Goal: Transaction & Acquisition: Purchase product/service

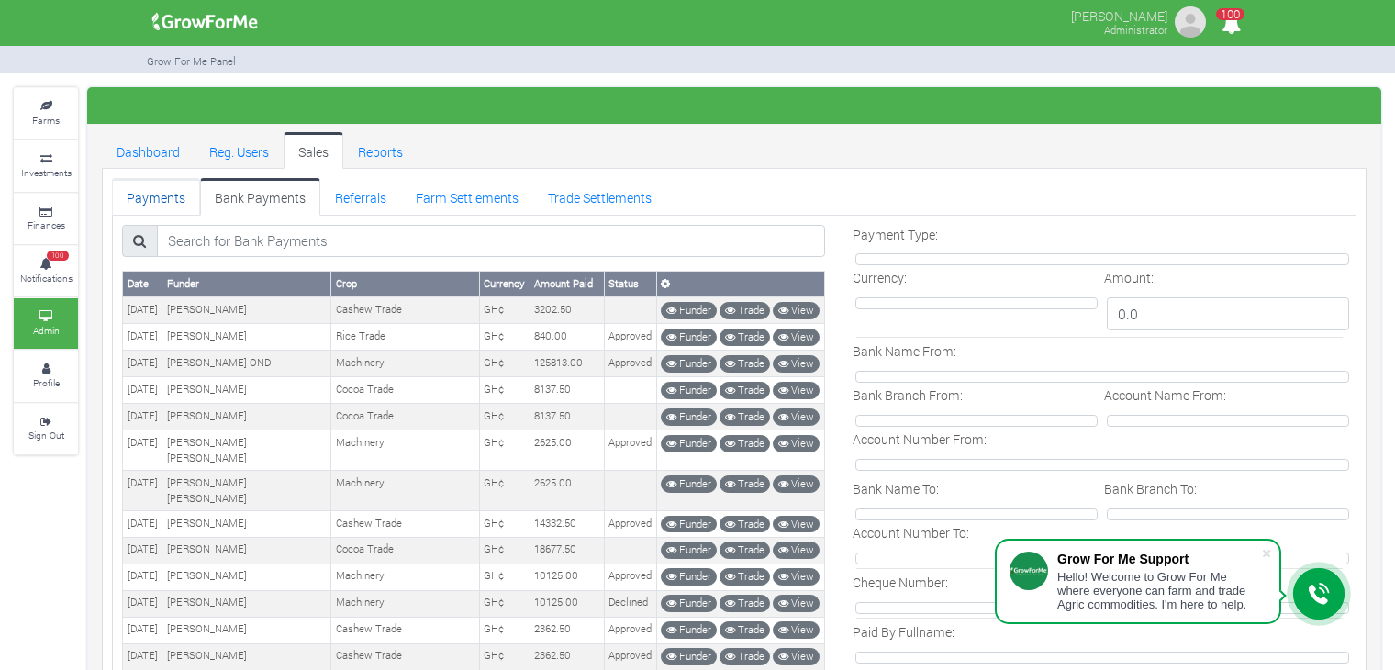
click at [176, 190] on link "Payments" at bounding box center [156, 196] width 88 height 37
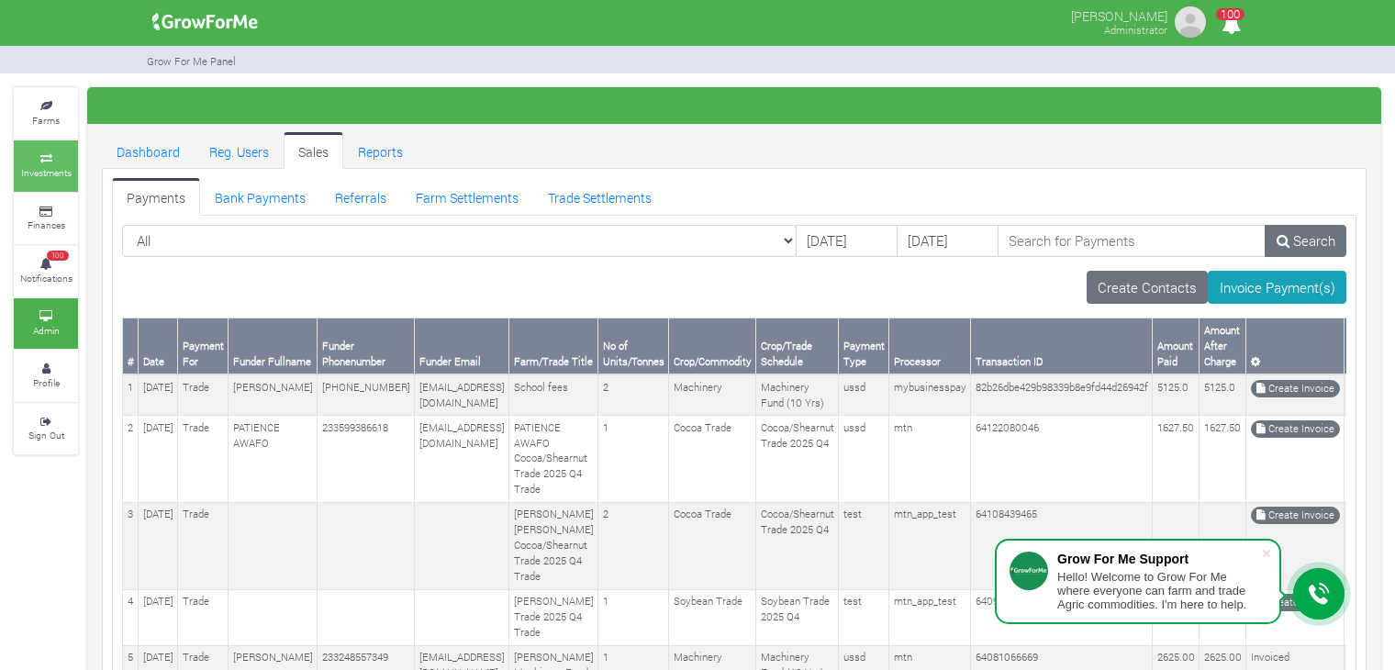
click at [57, 169] on small "Investments" at bounding box center [46, 172] width 50 height 13
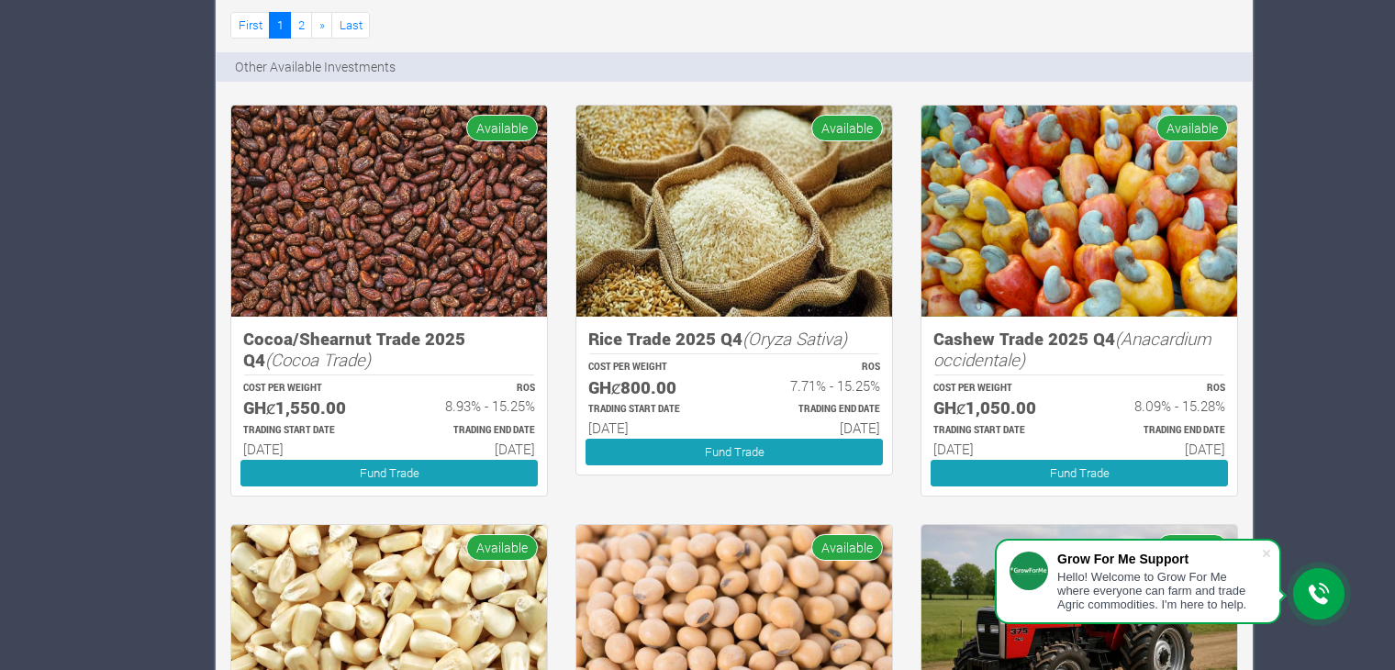
scroll to position [1435, 0]
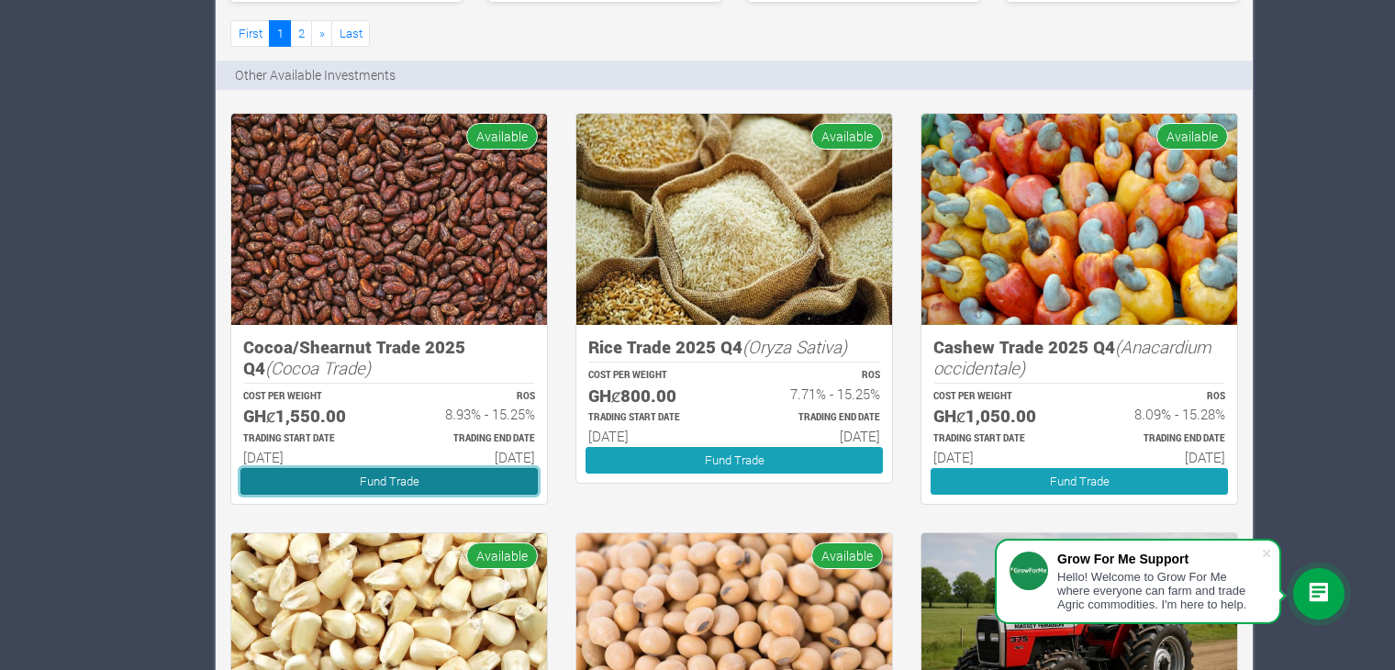
click at [458, 480] on link "Fund Trade" at bounding box center [389, 481] width 297 height 27
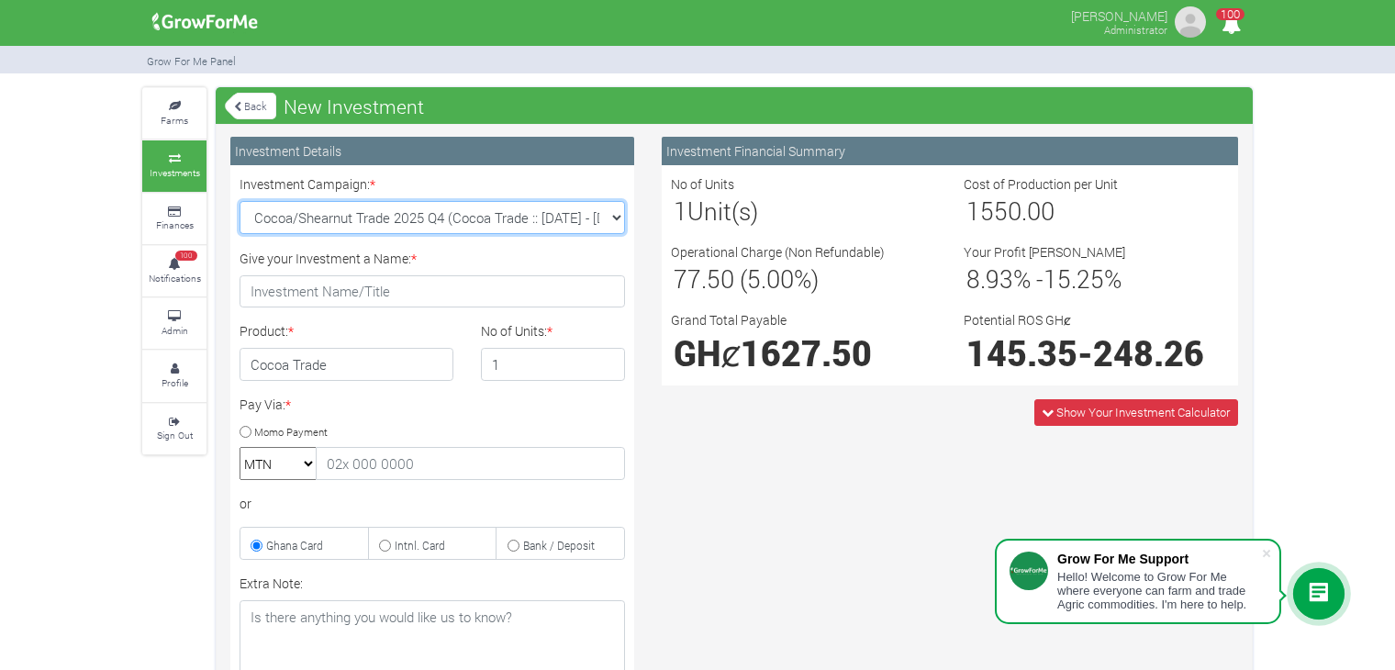
click at [617, 221] on select "Cocoa/Shearnut Trade 2025 Q4 (Cocoa Trade :: [DATE] - [DATE]) Maize Trade 2025 …" at bounding box center [433, 217] width 386 height 33
select select "43"
click at [240, 201] on select "Cocoa/Shearnut Trade 2025 Q4 (Cocoa Trade :: [DATE] - [DATE]) Maize Trade 2025 …" at bounding box center [433, 217] width 386 height 33
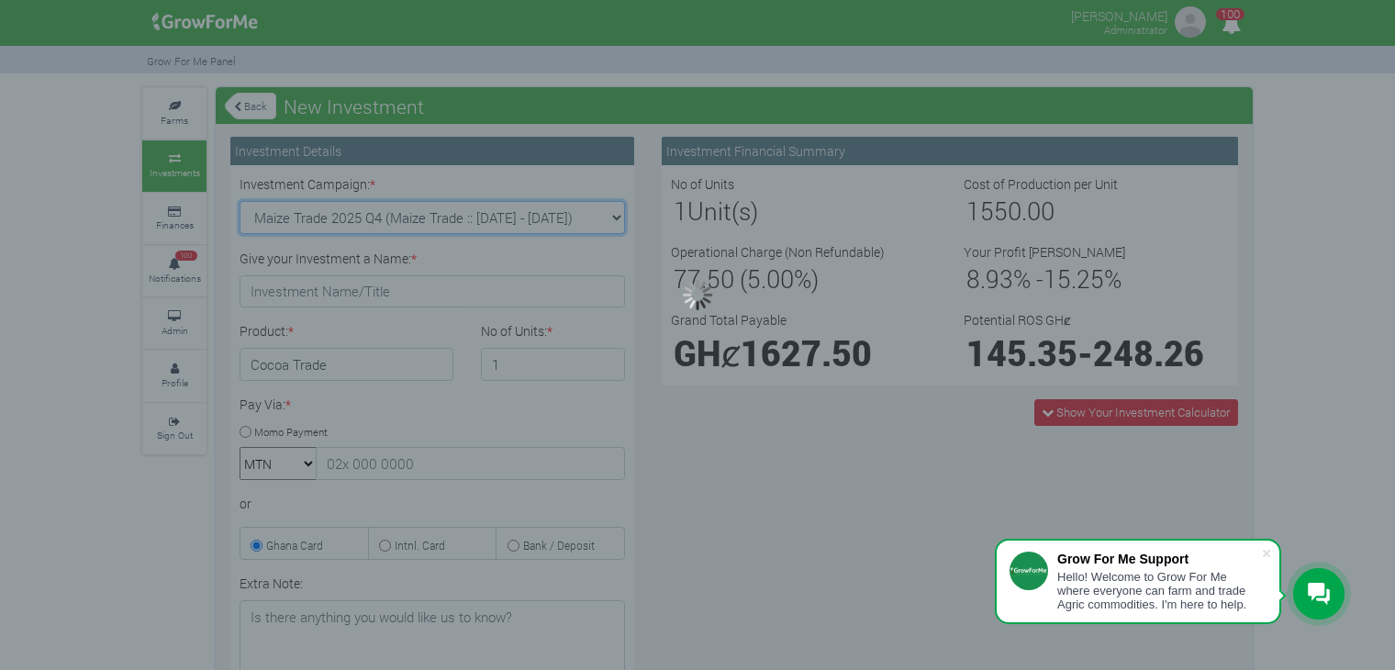
type input "1"
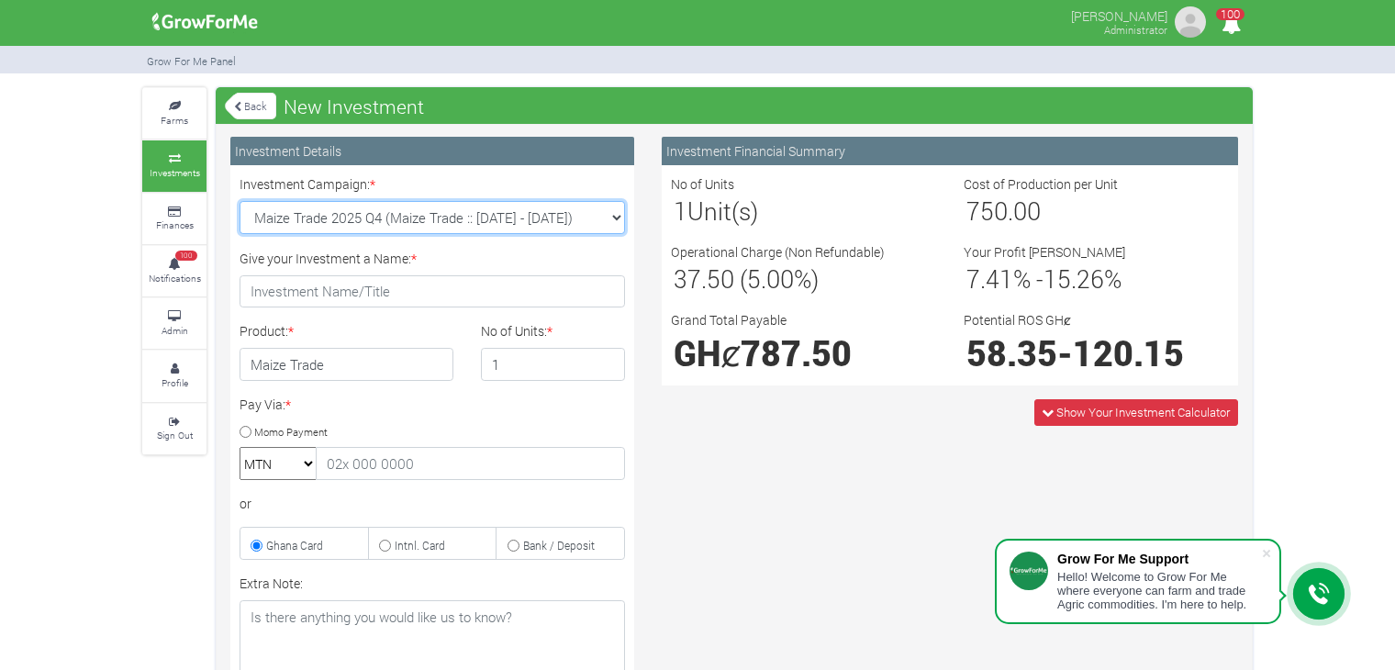
click at [617, 214] on select "Cocoa/Shearnut Trade 2025 Q4 (Cocoa Trade :: [DATE] - [DATE]) Maize Trade 2025 …" at bounding box center [433, 217] width 386 height 33
select select "45"
click at [240, 201] on select "Cocoa/Shearnut Trade 2025 Q4 (Cocoa Trade :: [DATE] - [DATE]) Maize Trade 2025 …" at bounding box center [433, 217] width 386 height 33
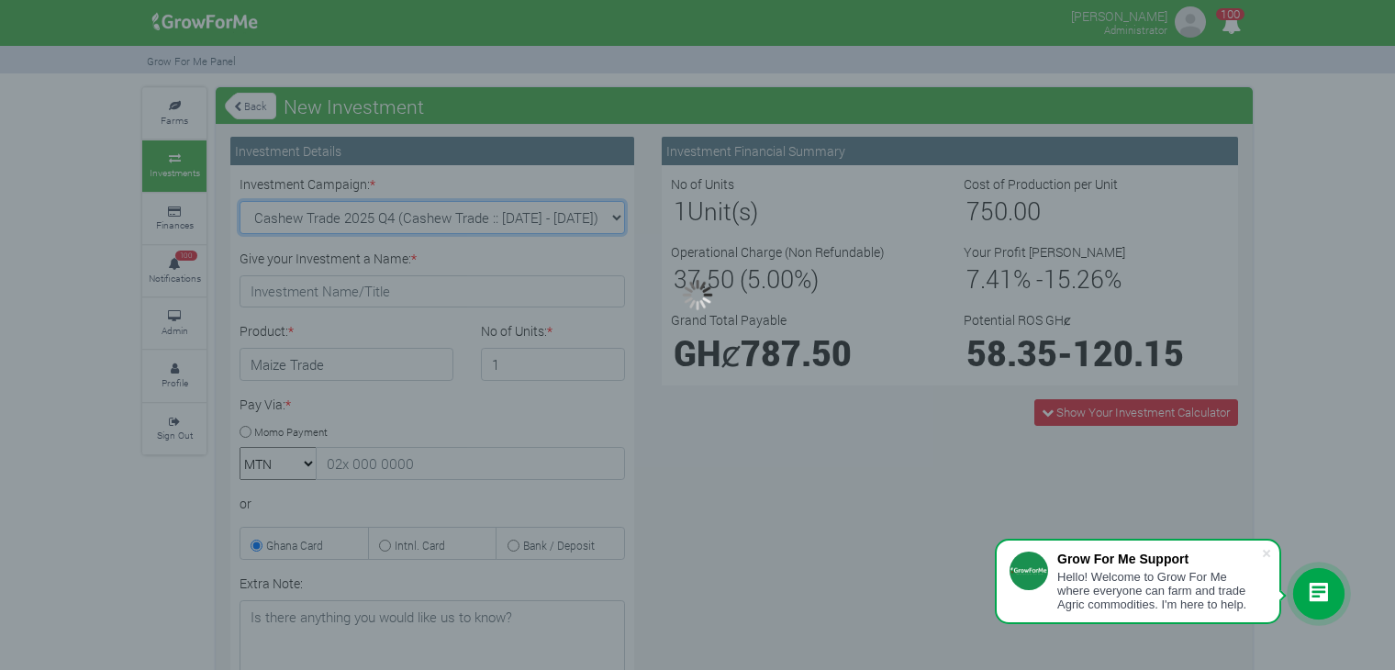
type input "1"
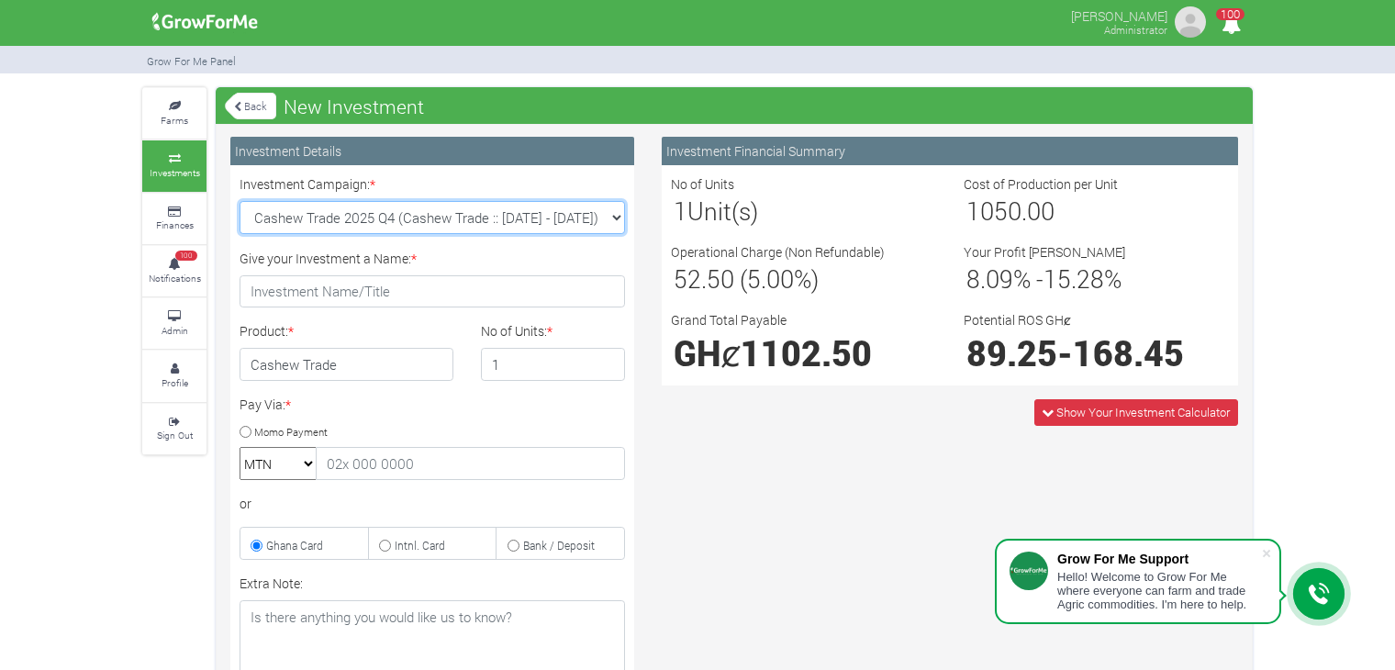
click at [609, 219] on select "Cocoa/Shearnut Trade 2025 Q4 (Cocoa Trade :: [DATE] - [DATE]) Maize Trade 2025 …" at bounding box center [433, 217] width 386 height 33
select select "44"
click at [240, 201] on select "Cocoa/Shearnut Trade 2025 Q4 (Cocoa Trade :: [DATE] - [DATE]) Maize Trade 2025 …" at bounding box center [433, 217] width 386 height 33
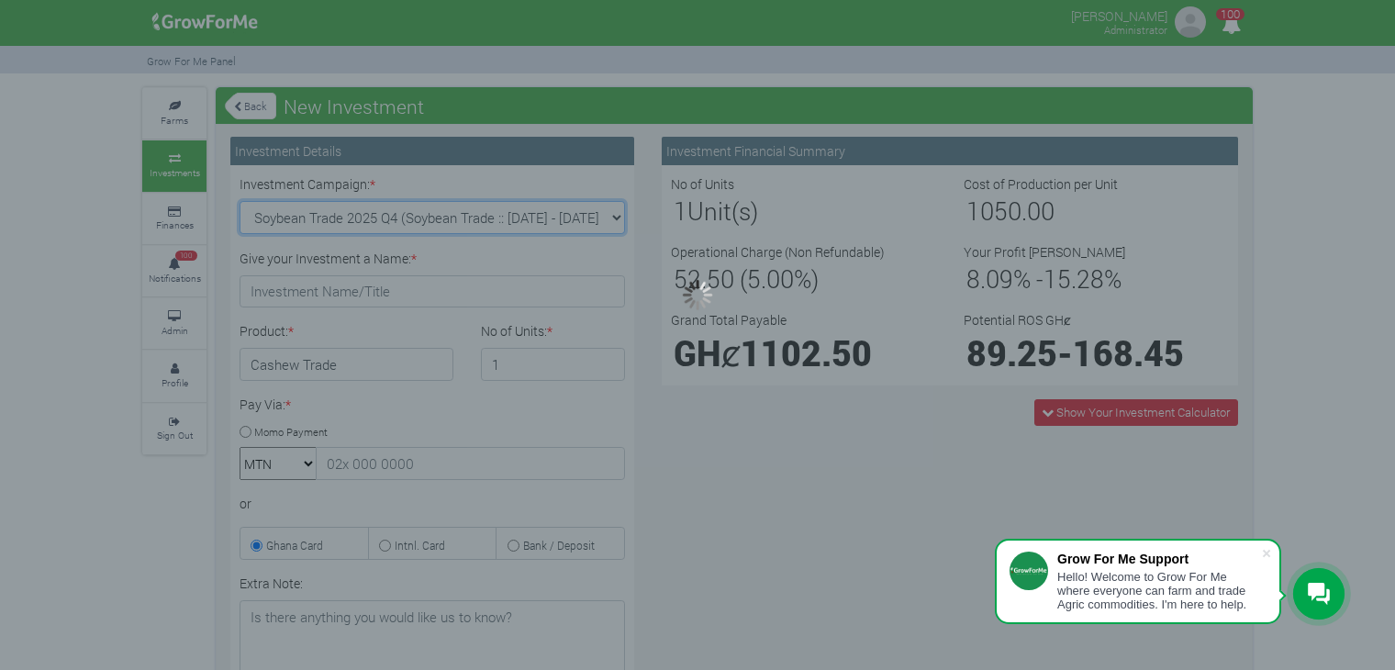
type input "1"
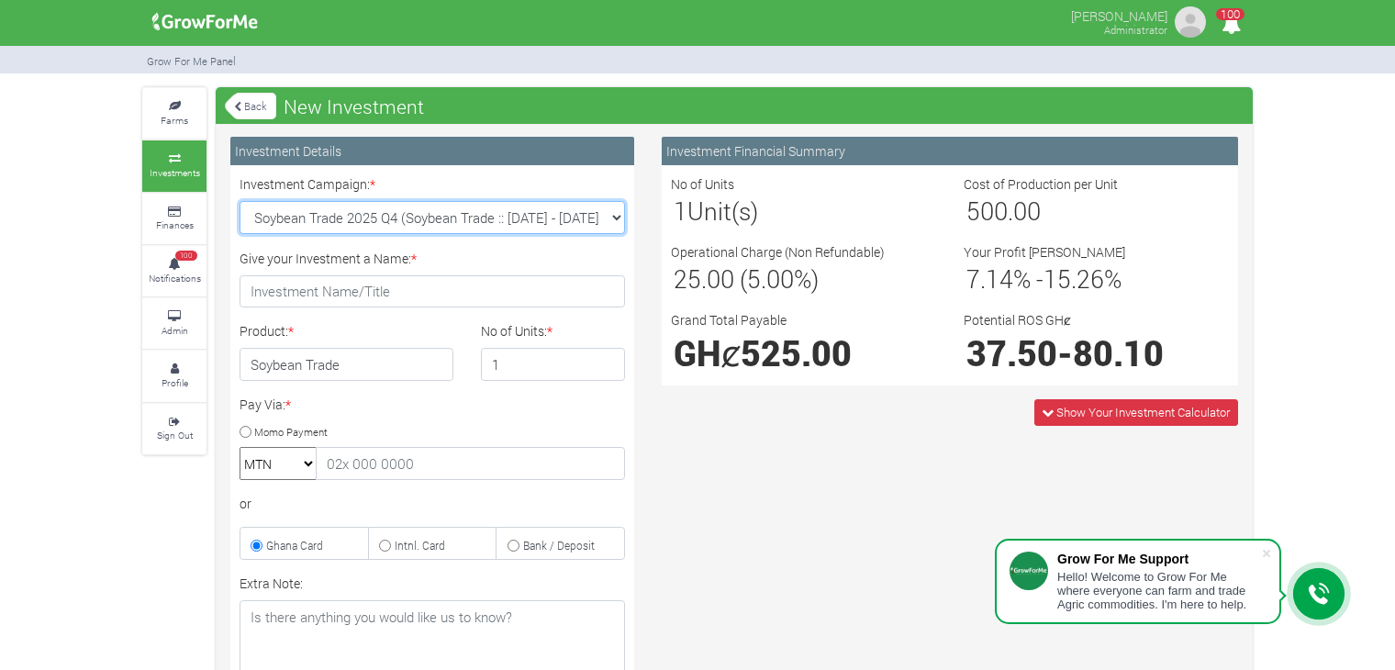
click at [614, 217] on select "Cocoa/Shearnut Trade 2025 Q4 (Cocoa Trade :: [DATE] - [DATE]) Maize Trade 2025 …" at bounding box center [433, 217] width 386 height 33
select select "46"
click at [240, 201] on select "Cocoa/Shearnut Trade 2025 Q4 (Cocoa Trade :: [DATE] - [DATE]) Maize Trade 2025 …" at bounding box center [433, 217] width 386 height 33
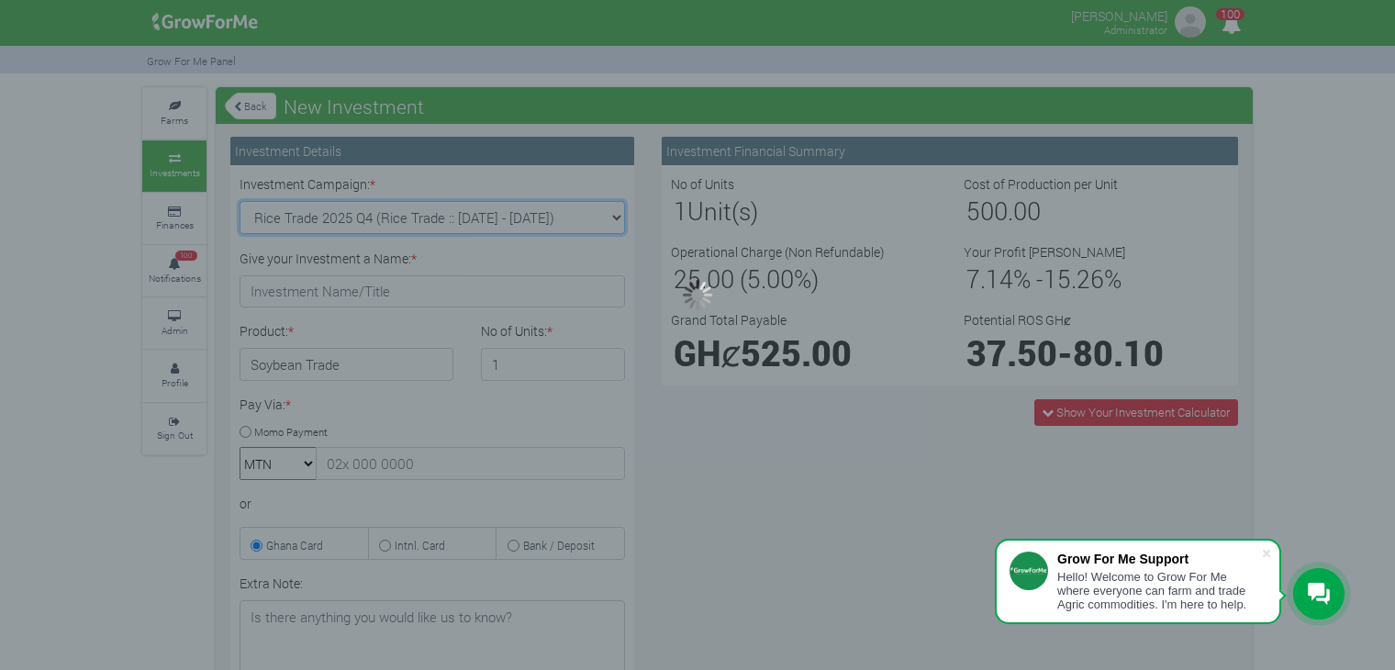
type input "1"
